Goal: Task Accomplishment & Management: Manage account settings

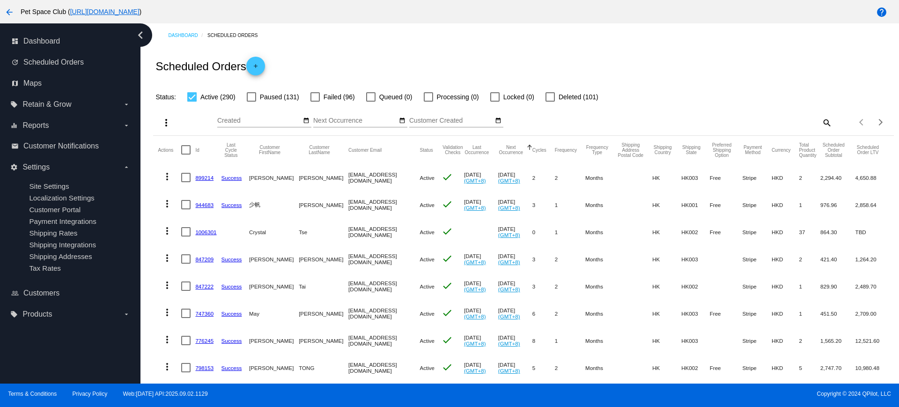
scroll to position [59, 0]
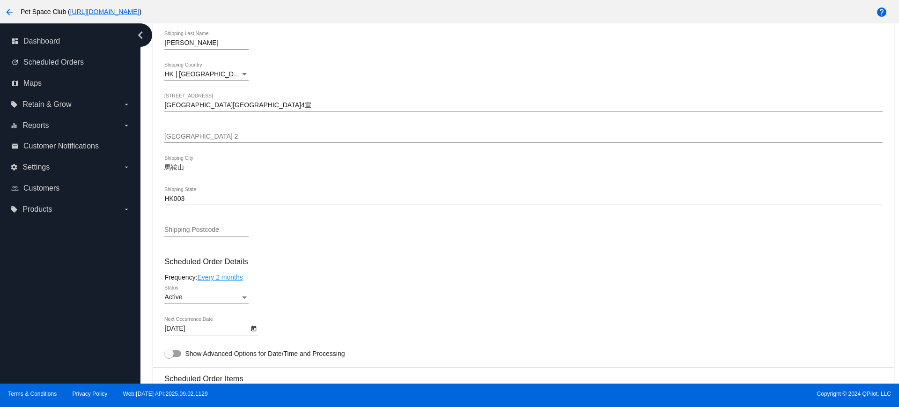
scroll to position [351, 0]
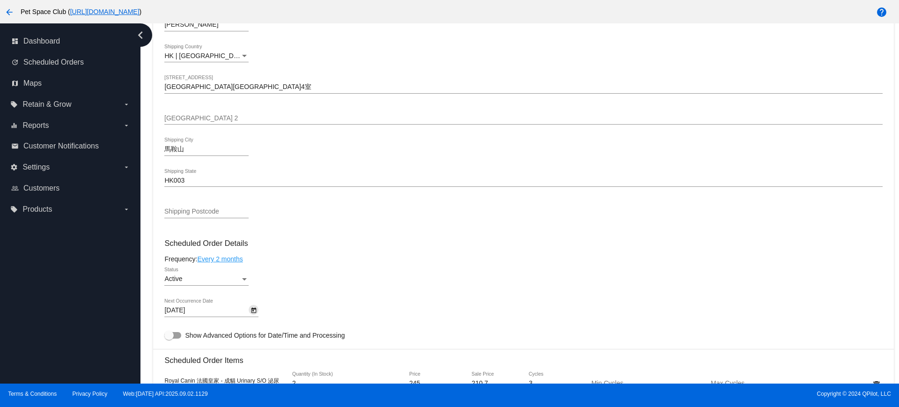
click at [251, 311] on icon "Open calendar" at bounding box center [254, 310] width 7 height 11
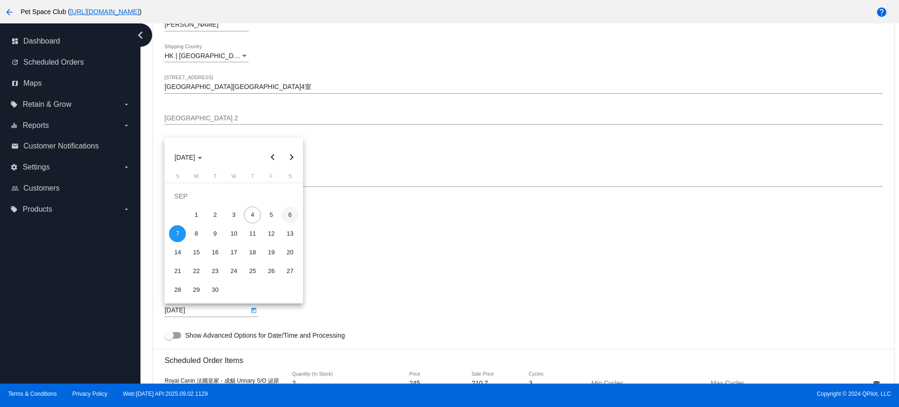
click at [289, 215] on div "6" at bounding box center [290, 215] width 17 height 17
type input "9/6/2025"
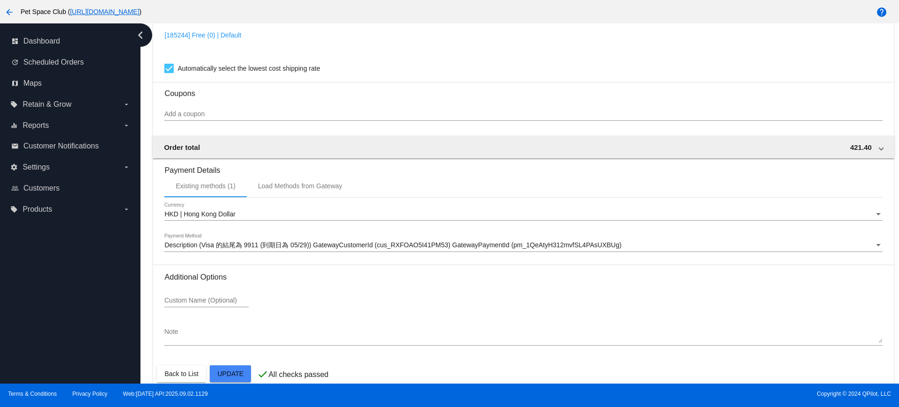
scroll to position [799, 0]
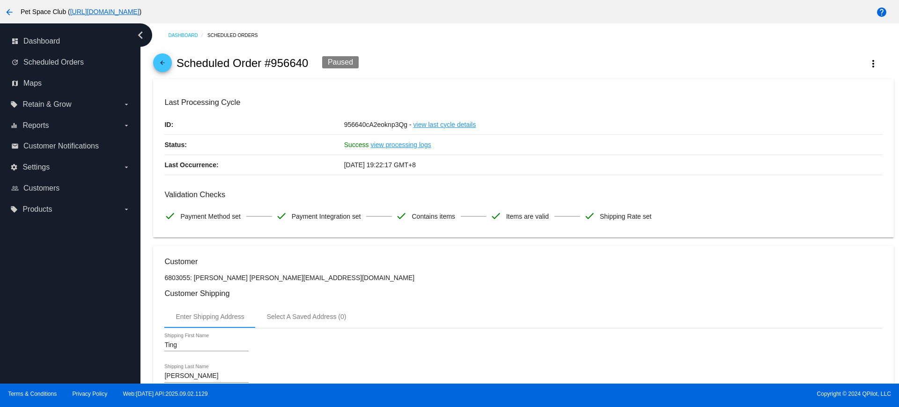
scroll to position [448, 0]
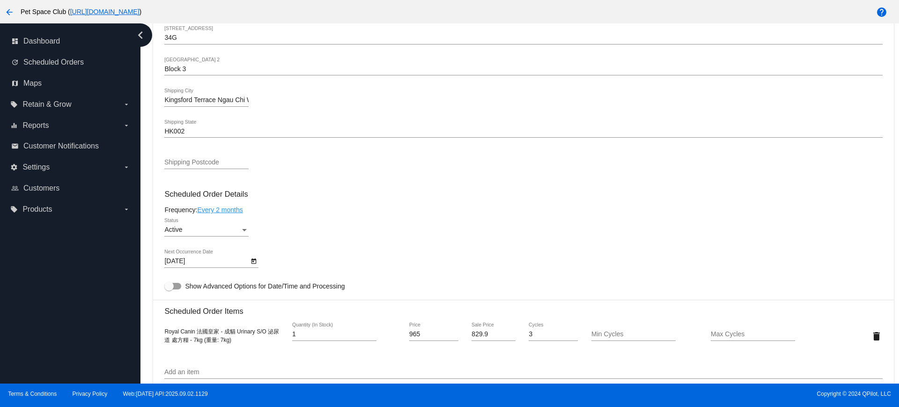
scroll to position [468, 0]
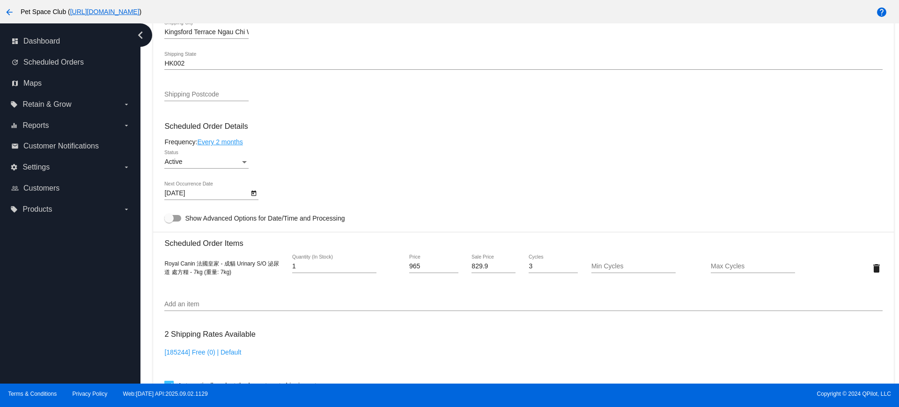
click at [256, 192] on icon "Open calendar" at bounding box center [254, 194] width 5 height 6
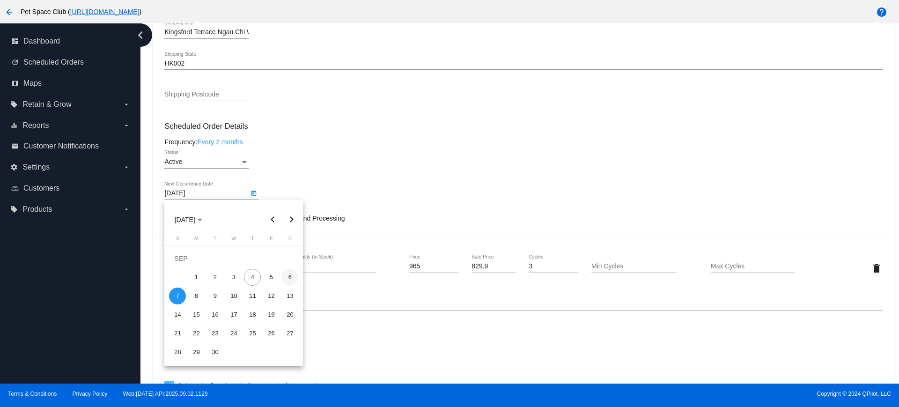
click at [291, 278] on div "6" at bounding box center [290, 277] width 17 height 17
type input "9/6/2025"
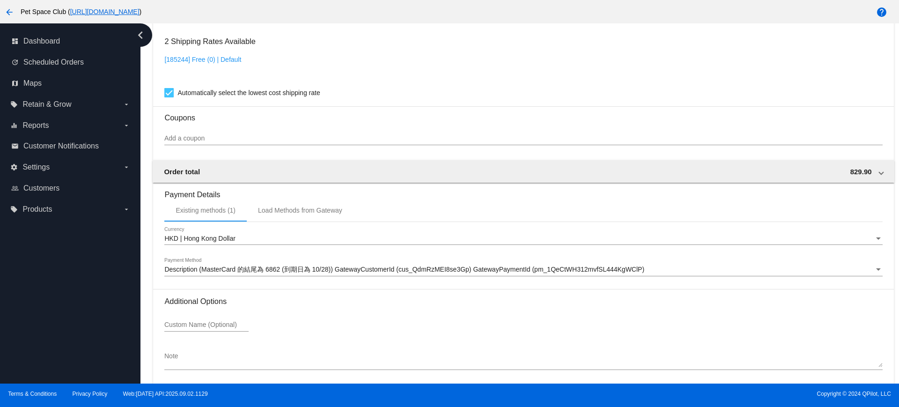
scroll to position [799, 0]
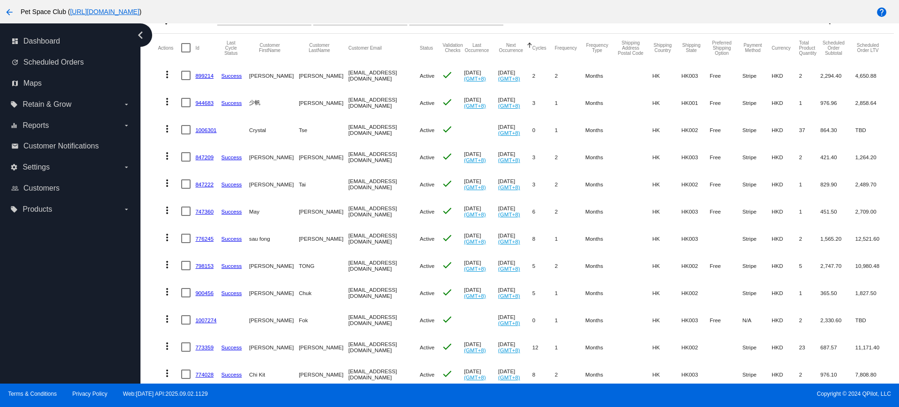
scroll to position [59, 0]
